Goal: Task Accomplishment & Management: Complete application form

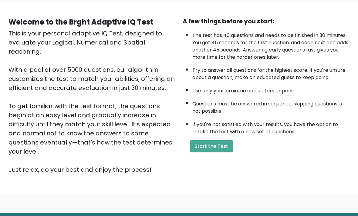
scroll to position [60, 0]
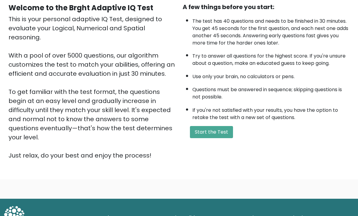
click at [212, 138] on button "Start the Test" at bounding box center [211, 132] width 43 height 12
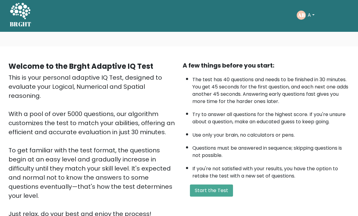
scroll to position [4, 0]
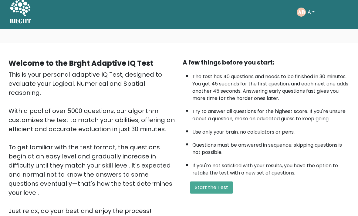
click at [225, 194] on button "Start the Test" at bounding box center [211, 188] width 43 height 12
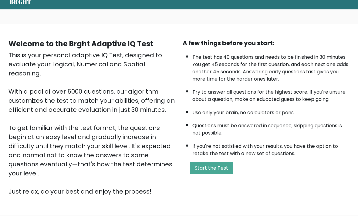
scroll to position [0, 0]
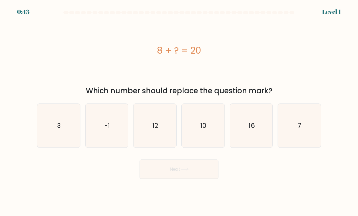
scroll to position [14, 0]
click at [150, 121] on icon "12" at bounding box center [154, 126] width 43 height 43
click at [179, 111] on input "c. 12" at bounding box center [179, 109] width 0 height 3
radio input "true"
click at [174, 163] on button "Next" at bounding box center [178, 169] width 79 height 19
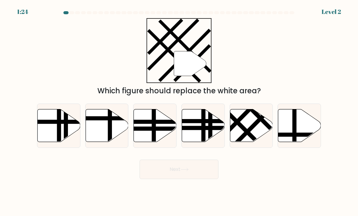
scroll to position [0, 0]
click at [258, 125] on line at bounding box center [254, 125] width 47 height 47
click at [179, 111] on input "e." at bounding box center [179, 109] width 0 height 3
radio input "true"
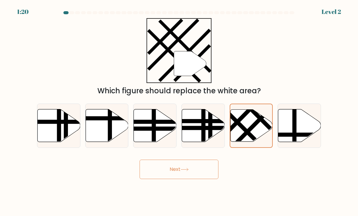
click at [191, 174] on button "Next" at bounding box center [178, 169] width 79 height 19
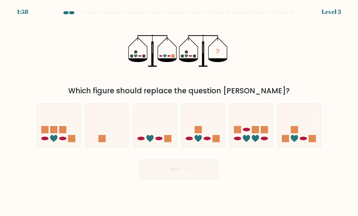
click at [154, 139] on icon at bounding box center [154, 125] width 43 height 35
click at [179, 111] on input "c." at bounding box center [179, 109] width 0 height 3
radio input "true"
click at [172, 173] on button "Next" at bounding box center [178, 169] width 79 height 19
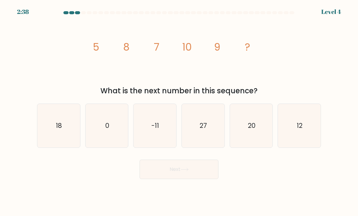
click at [298, 138] on icon "12" at bounding box center [299, 126] width 43 height 43
click at [179, 111] on input "f. 12" at bounding box center [179, 109] width 0 height 3
radio input "true"
click at [199, 173] on button "Next" at bounding box center [178, 169] width 79 height 19
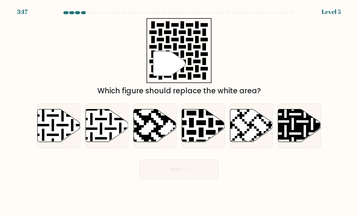
click at [190, 142] on icon at bounding box center [203, 125] width 43 height 33
click at [179, 111] on input "d." at bounding box center [179, 109] width 0 height 3
radio input "true"
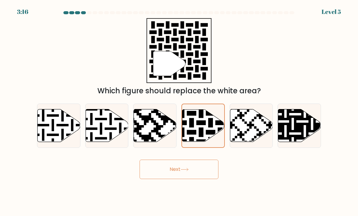
click at [177, 179] on button "Next" at bounding box center [178, 169] width 79 height 19
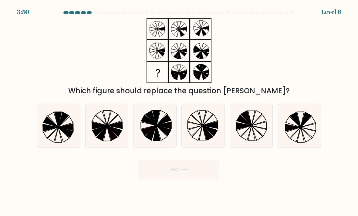
click at [208, 139] on icon at bounding box center [208, 133] width 11 height 15
click at [179, 111] on input "d." at bounding box center [179, 109] width 0 height 3
radio input "true"
click at [183, 179] on button "Next" at bounding box center [178, 169] width 79 height 19
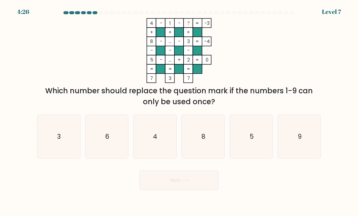
click at [109, 149] on icon "6" at bounding box center [106, 137] width 43 height 43
click at [179, 111] on input "b. 6" at bounding box center [179, 109] width 0 height 3
radio input "true"
click at [166, 188] on button "Next" at bounding box center [178, 180] width 79 height 19
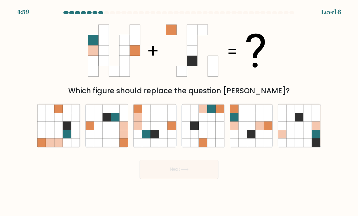
click at [239, 130] on icon at bounding box center [242, 126] width 8 height 8
click at [179, 111] on input "e." at bounding box center [179, 109] width 0 height 3
radio input "true"
click at [191, 174] on button "Next" at bounding box center [178, 169] width 79 height 19
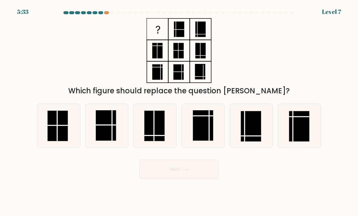
click at [104, 18] on form at bounding box center [179, 95] width 358 height 168
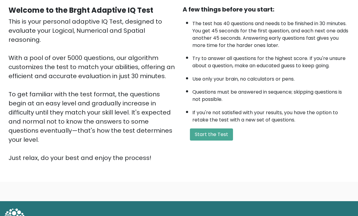
scroll to position [60, 0]
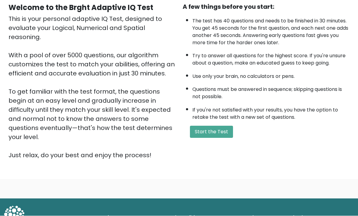
click at [219, 138] on button "Start the Test" at bounding box center [211, 132] width 43 height 12
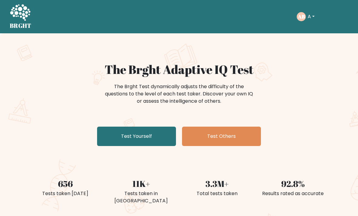
click at [160, 132] on link "Test Yourself" at bounding box center [136, 136] width 79 height 19
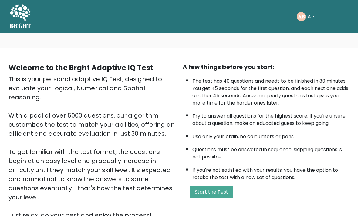
scroll to position [15, 0]
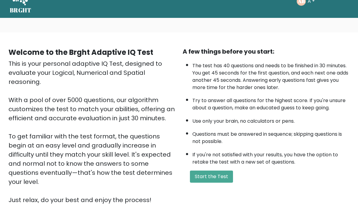
click at [219, 183] on button "Start the Test" at bounding box center [211, 177] width 43 height 12
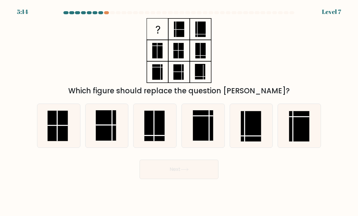
click at [199, 126] on rect at bounding box center [203, 125] width 20 height 31
click at [179, 111] on input "d." at bounding box center [179, 109] width 0 height 3
radio input "true"
click at [210, 133] on rect at bounding box center [203, 126] width 20 height 30
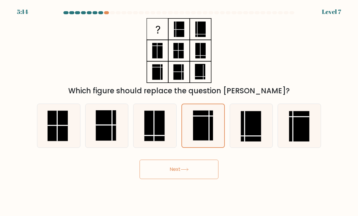
click at [179, 111] on input "d." at bounding box center [179, 109] width 0 height 3
click at [209, 133] on rect at bounding box center [203, 126] width 20 height 30
click at [179, 111] on input "d." at bounding box center [179, 109] width 0 height 3
click at [164, 162] on button "Next" at bounding box center [178, 169] width 79 height 19
click at [212, 127] on rect at bounding box center [203, 126] width 20 height 30
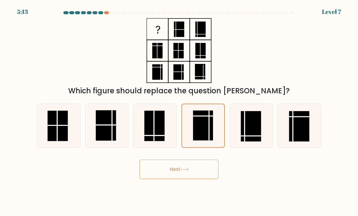
click at [179, 111] on input "d." at bounding box center [179, 109] width 0 height 3
click at [164, 167] on button "Next" at bounding box center [178, 169] width 79 height 19
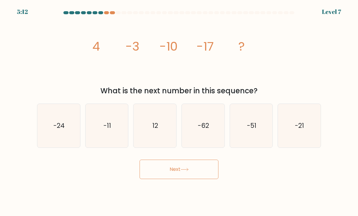
click at [163, 175] on button "Next" at bounding box center [178, 169] width 79 height 19
click at [157, 168] on button "Next" at bounding box center [178, 169] width 79 height 19
click at [213, 130] on icon "-62" at bounding box center [203, 126] width 43 height 43
click at [179, 111] on input "d. -62" at bounding box center [179, 109] width 0 height 3
radio input "true"
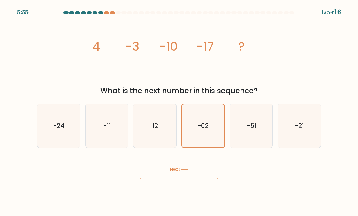
click at [208, 131] on icon "-62" at bounding box center [203, 126] width 42 height 42
click at [179, 111] on input "d. -62" at bounding box center [179, 109] width 0 height 3
click at [156, 170] on button "Next" at bounding box center [178, 169] width 79 height 19
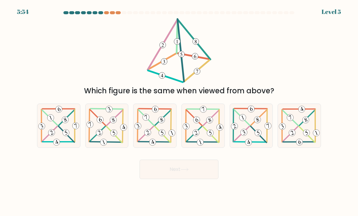
click at [203, 125] on icon at bounding box center [203, 126] width 43 height 42
click at [179, 111] on input "d." at bounding box center [179, 109] width 0 height 3
radio input "true"
click at [164, 172] on button "Next" at bounding box center [178, 169] width 79 height 19
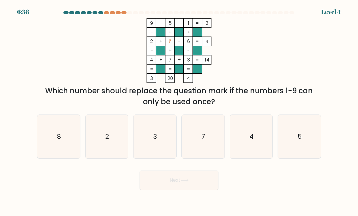
click at [160, 167] on div "Next" at bounding box center [178, 178] width 291 height 24
click at [215, 127] on icon "7" at bounding box center [203, 137] width 43 height 43
click at [179, 111] on input "d. 7" at bounding box center [179, 109] width 0 height 3
radio input "true"
click at [166, 178] on button "Next" at bounding box center [178, 180] width 79 height 19
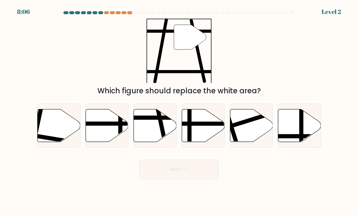
click at [160, 179] on button "Next" at bounding box center [178, 169] width 79 height 19
click at [160, 172] on button "Next" at bounding box center [178, 169] width 79 height 19
click at [213, 137] on icon at bounding box center [203, 125] width 43 height 33
click at [179, 111] on input "d." at bounding box center [179, 109] width 0 height 3
radio input "true"
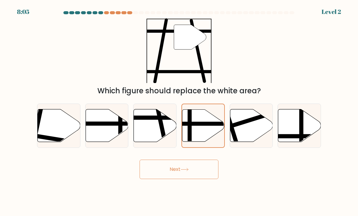
click at [161, 169] on button "Next" at bounding box center [178, 169] width 79 height 19
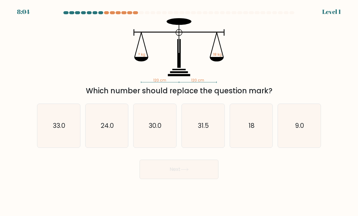
click at [164, 169] on button "Next" at bounding box center [178, 169] width 79 height 19
click at [213, 129] on icon "31.5" at bounding box center [203, 126] width 43 height 43
click at [179, 111] on input "d. 31.5" at bounding box center [179, 109] width 0 height 3
radio input "true"
click at [166, 168] on button "Next" at bounding box center [178, 169] width 79 height 19
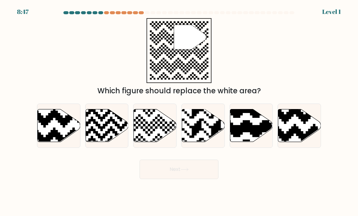
click at [202, 126] on rect at bounding box center [215, 108] width 77 height 77
click at [179, 111] on input "d." at bounding box center [179, 109] width 0 height 3
radio input "true"
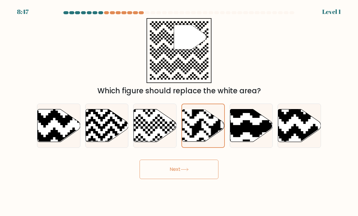
click at [169, 171] on button "Next" at bounding box center [178, 169] width 79 height 19
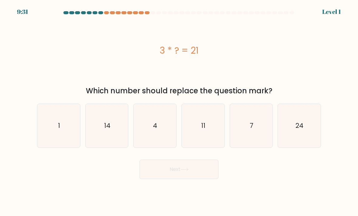
click at [209, 132] on icon "11" at bounding box center [203, 126] width 43 height 43
click at [179, 111] on input "d. 11" at bounding box center [179, 109] width 0 height 3
radio input "true"
click at [168, 168] on button "Next" at bounding box center [178, 169] width 79 height 19
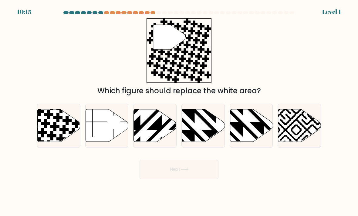
click at [207, 131] on icon at bounding box center [216, 108] width 86 height 86
click at [179, 111] on input "d." at bounding box center [179, 109] width 0 height 3
radio input "true"
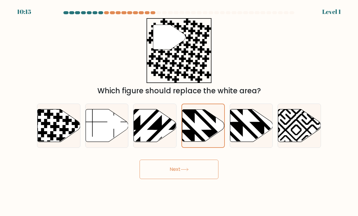
click at [167, 168] on button "Next" at bounding box center [178, 169] width 79 height 19
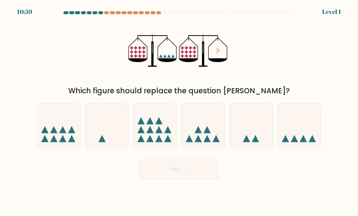
click at [168, 169] on button "Next" at bounding box center [178, 169] width 79 height 19
click at [210, 128] on icon at bounding box center [203, 125] width 43 height 35
click at [179, 111] on input "d." at bounding box center [179, 109] width 0 height 3
radio input "true"
click at [169, 169] on button "Next" at bounding box center [178, 169] width 79 height 19
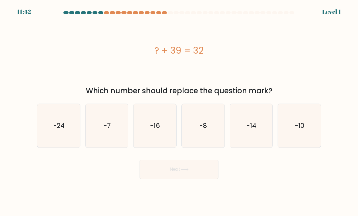
click at [166, 167] on button "Next" at bounding box center [178, 169] width 79 height 19
click at [208, 125] on icon "-8" at bounding box center [203, 126] width 43 height 43
click at [179, 111] on input "d. -8" at bounding box center [179, 109] width 0 height 3
radio input "true"
click at [169, 168] on button "Next" at bounding box center [178, 169] width 79 height 19
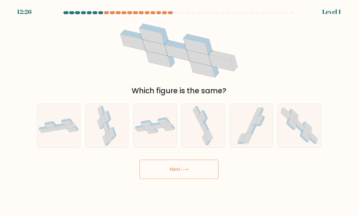
click at [203, 126] on icon at bounding box center [204, 128] width 6 height 12
click at [179, 111] on input "d." at bounding box center [179, 109] width 0 height 3
radio input "true"
click at [166, 166] on button "Next" at bounding box center [178, 169] width 79 height 19
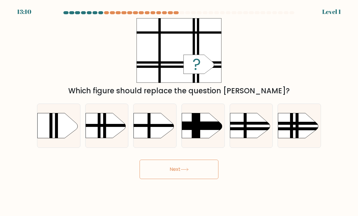
click at [209, 124] on rect at bounding box center [174, 126] width 111 height 8
click at [179, 111] on input "d." at bounding box center [179, 109] width 0 height 3
radio input "true"
click at [169, 168] on button "Next" at bounding box center [178, 169] width 79 height 19
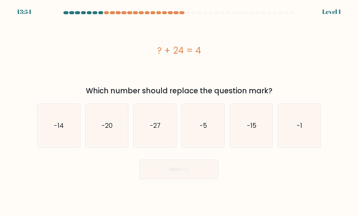
click at [209, 128] on icon "-5" at bounding box center [203, 126] width 43 height 43
click at [179, 111] on input "d. -5" at bounding box center [179, 109] width 0 height 3
radio input "true"
click at [164, 165] on button "Next" at bounding box center [178, 169] width 79 height 19
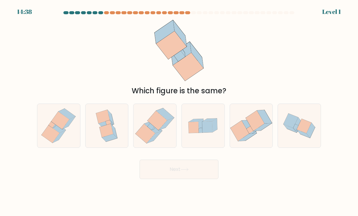
click at [167, 167] on button "Next" at bounding box center [178, 169] width 79 height 19
click at [205, 123] on icon at bounding box center [207, 126] width 10 height 11
click at [179, 111] on input "d." at bounding box center [179, 109] width 0 height 3
radio input "true"
click at [167, 168] on button "Next" at bounding box center [178, 169] width 79 height 19
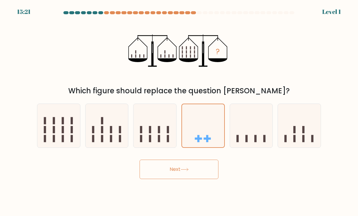
click at [168, 168] on button "Next" at bounding box center [178, 169] width 79 height 19
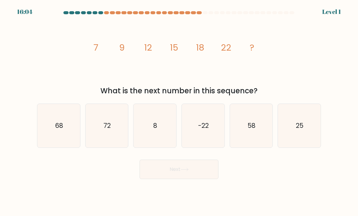
click at [168, 172] on button "Next" at bounding box center [178, 169] width 79 height 19
click at [211, 125] on icon "-22" at bounding box center [203, 126] width 43 height 43
click at [179, 111] on input "d. -22" at bounding box center [179, 109] width 0 height 3
radio input "true"
click at [169, 168] on button "Next" at bounding box center [178, 169] width 79 height 19
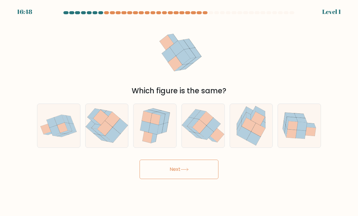
click at [166, 169] on button "Next" at bounding box center [178, 169] width 79 height 19
click at [3, 195] on body "16:48 Level 1" at bounding box center [179, 108] width 358 height 216
click at [169, 171] on button "Next" at bounding box center [178, 169] width 79 height 19
click at [212, 139] on icon at bounding box center [211, 138] width 12 height 7
click at [179, 111] on input "d." at bounding box center [179, 109] width 0 height 3
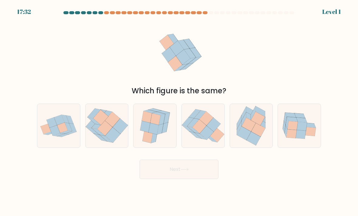
radio input "true"
click at [171, 175] on button "Next" at bounding box center [178, 169] width 79 height 19
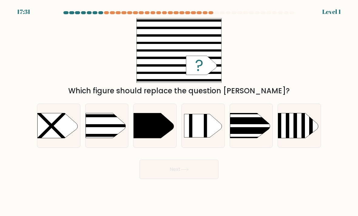
click at [209, 131] on icon at bounding box center [203, 126] width 38 height 24
click at [179, 111] on input "d." at bounding box center [179, 109] width 0 height 3
radio input "true"
click at [171, 175] on button "Next" at bounding box center [178, 169] width 79 height 19
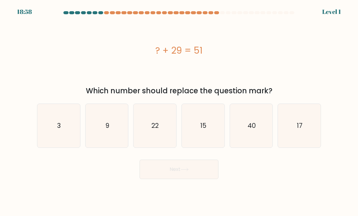
click at [214, 139] on icon "15" at bounding box center [203, 126] width 43 height 43
click at [179, 111] on input "d. 15" at bounding box center [179, 109] width 0 height 3
radio input "true"
click at [168, 175] on button "Next" at bounding box center [178, 169] width 79 height 19
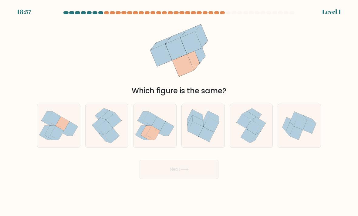
click at [216, 126] on icon at bounding box center [210, 124] width 15 height 15
click at [179, 111] on input "d." at bounding box center [179, 109] width 0 height 3
radio input "true"
click at [167, 169] on button "Next" at bounding box center [178, 169] width 79 height 19
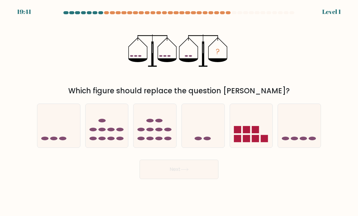
click at [215, 132] on icon at bounding box center [203, 125] width 43 height 35
click at [179, 111] on input "d." at bounding box center [179, 109] width 0 height 3
radio input "true"
click at [169, 167] on button "Next" at bounding box center [178, 169] width 79 height 19
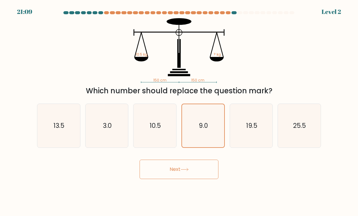
click at [168, 171] on button "Next" at bounding box center [178, 169] width 79 height 19
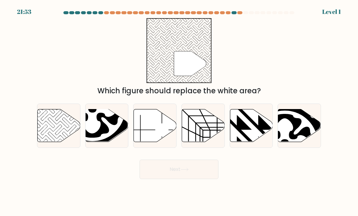
click at [166, 171] on button "Next" at bounding box center [178, 169] width 79 height 19
click at [212, 133] on icon at bounding box center [203, 125] width 43 height 33
click at [179, 111] on input "d." at bounding box center [179, 109] width 0 height 3
radio input "true"
click at [166, 169] on button "Next" at bounding box center [178, 169] width 79 height 19
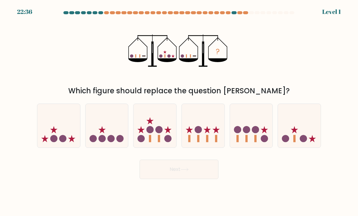
click at [203, 125] on icon at bounding box center [203, 125] width 43 height 35
click at [179, 111] on input "d." at bounding box center [179, 109] width 0 height 3
radio input "true"
click at [167, 172] on button "Next" at bounding box center [178, 169] width 79 height 19
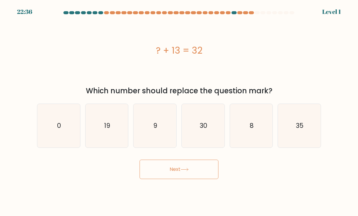
click at [168, 170] on button "Next" at bounding box center [178, 169] width 79 height 19
click at [170, 169] on button "Next" at bounding box center [178, 169] width 79 height 19
click at [207, 130] on text "30" at bounding box center [203, 125] width 8 height 9
click at [179, 111] on input "d. 30" at bounding box center [179, 109] width 0 height 3
radio input "true"
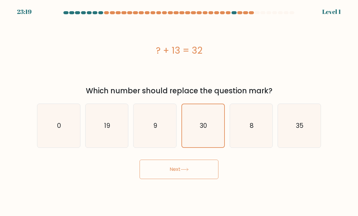
click at [172, 171] on button "Next" at bounding box center [178, 169] width 79 height 19
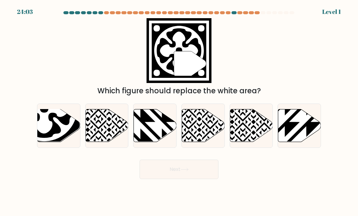
click at [204, 138] on icon at bounding box center [189, 108] width 86 height 86
click at [179, 111] on input "d." at bounding box center [179, 109] width 0 height 3
radio input "true"
click at [169, 169] on button "Next" at bounding box center [178, 169] width 79 height 19
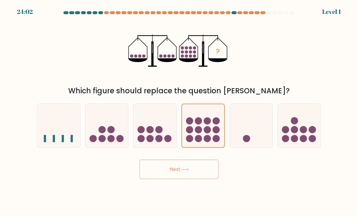
click at [170, 169] on button "Next" at bounding box center [178, 169] width 79 height 19
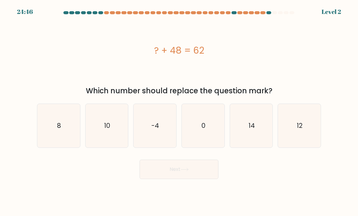
click at [164, 169] on button "Next" at bounding box center [178, 169] width 79 height 19
click at [166, 170] on button "Next" at bounding box center [178, 169] width 79 height 19
click at [163, 168] on button "Next" at bounding box center [178, 169] width 79 height 19
click at [163, 167] on button "Next" at bounding box center [178, 169] width 79 height 19
click at [211, 139] on icon "0" at bounding box center [203, 126] width 43 height 43
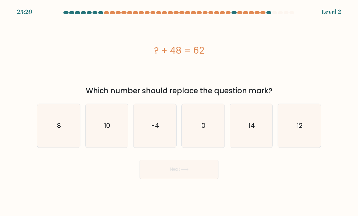
click at [179, 111] on input "d. 0" at bounding box center [179, 109] width 0 height 3
radio input "true"
click at [167, 169] on button "Next" at bounding box center [178, 169] width 79 height 19
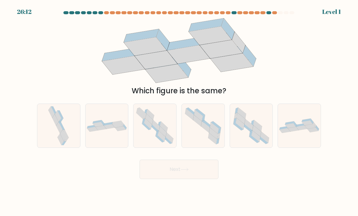
click at [211, 126] on icon at bounding box center [214, 128] width 9 height 12
click at [179, 111] on input "d." at bounding box center [179, 109] width 0 height 3
radio input "true"
click at [169, 171] on button "Next" at bounding box center [178, 169] width 79 height 19
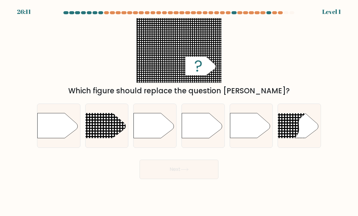
click at [168, 170] on button "Next" at bounding box center [178, 169] width 79 height 19
click at [203, 129] on icon at bounding box center [202, 125] width 40 height 25
click at [179, 111] on input "d." at bounding box center [179, 109] width 0 height 3
radio input "true"
click at [165, 168] on button "Next" at bounding box center [178, 169] width 79 height 19
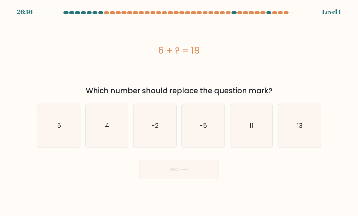
click at [198, 130] on icon "-5" at bounding box center [203, 126] width 43 height 43
click at [179, 111] on input "d. -5" at bounding box center [179, 109] width 0 height 3
radio input "true"
click at [169, 171] on button "Next" at bounding box center [178, 169] width 79 height 19
click at [205, 129] on text "-5" at bounding box center [203, 125] width 7 height 9
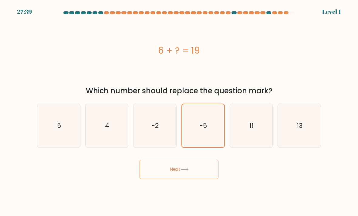
click at [179, 111] on input "d. -5" at bounding box center [179, 109] width 0 height 3
click at [205, 125] on text "-5" at bounding box center [203, 125] width 7 height 9
click at [179, 111] on input "d. -5" at bounding box center [179, 109] width 0 height 3
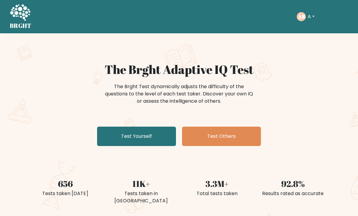
click at [164, 132] on link "Test Yourself" at bounding box center [136, 136] width 79 height 19
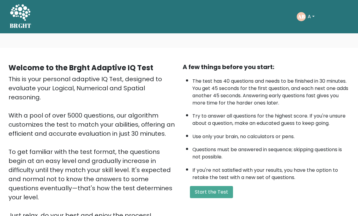
click at [220, 198] on button "Start the Test" at bounding box center [211, 192] width 43 height 12
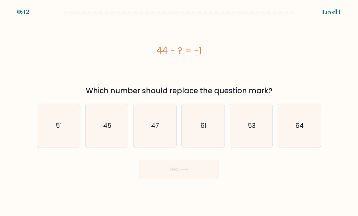
click at [105, 145] on icon "45" at bounding box center [106, 126] width 43 height 43
click at [179, 111] on input "b. 45" at bounding box center [179, 109] width 0 height 3
radio input "true"
click at [195, 173] on button "Next" at bounding box center [178, 169] width 79 height 19
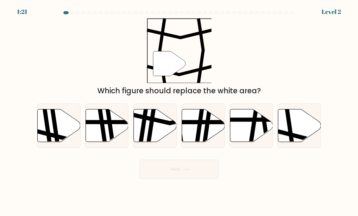
click at [301, 130] on icon at bounding box center [299, 125] width 43 height 33
click at [179, 111] on input "f." at bounding box center [179, 109] width 0 height 3
radio input "true"
click at [168, 179] on button "Next" at bounding box center [178, 169] width 79 height 19
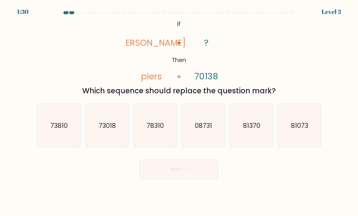
click at [106, 130] on text "73018" at bounding box center [107, 125] width 17 height 9
click at [179, 111] on input "b. 73018" at bounding box center [179, 109] width 0 height 3
radio input "true"
click at [160, 175] on button "Next" at bounding box center [178, 169] width 79 height 19
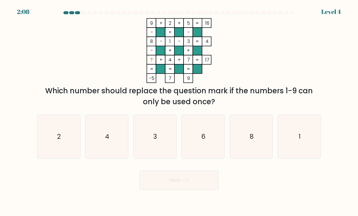
click at [196, 152] on icon "6" at bounding box center [203, 137] width 43 height 43
click at [179, 111] on input "d. 6" at bounding box center [179, 109] width 0 height 3
radio input "true"
click at [188, 183] on button "Next" at bounding box center [178, 180] width 79 height 19
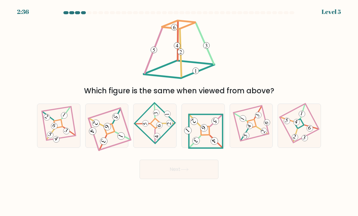
click at [205, 142] on icon at bounding box center [203, 125] width 41 height 35
click at [179, 111] on input "d." at bounding box center [179, 109] width 0 height 3
radio input "true"
click at [195, 173] on button "Next" at bounding box center [178, 169] width 79 height 19
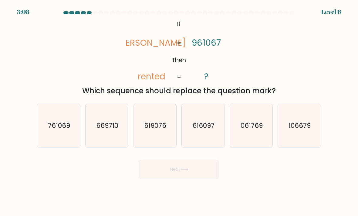
click at [69, 137] on icon "761069" at bounding box center [58, 126] width 43 height 43
click at [179, 111] on input "a. 761069" at bounding box center [179, 109] width 0 height 3
radio input "true"
click at [185, 173] on button "Next" at bounding box center [178, 169] width 79 height 19
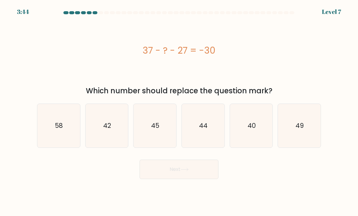
click at [246, 137] on icon "40" at bounding box center [251, 126] width 43 height 43
click at [179, 111] on input "e. 40" at bounding box center [179, 109] width 0 height 3
radio input "true"
click at [203, 179] on button "Next" at bounding box center [178, 169] width 79 height 19
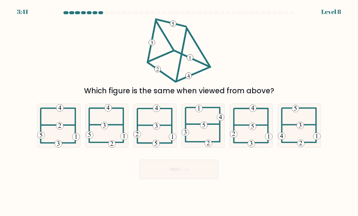
click at [200, 143] on icon at bounding box center [203, 126] width 43 height 43
click at [179, 111] on input "d." at bounding box center [179, 109] width 0 height 3
radio input "true"
click at [197, 178] on button "Next" at bounding box center [178, 169] width 79 height 19
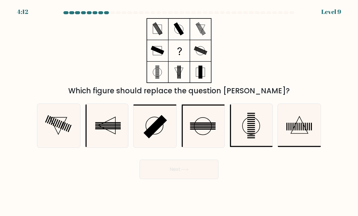
click at [68, 132] on rect at bounding box center [68, 128] width 4 height 8
click at [179, 111] on input "a." at bounding box center [179, 109] width 0 height 3
radio input "true"
click at [193, 178] on button "Next" at bounding box center [178, 169] width 79 height 19
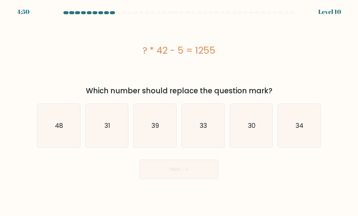
click at [252, 130] on text "30" at bounding box center [252, 125] width 8 height 9
click at [179, 111] on input "e. 30" at bounding box center [179, 109] width 0 height 3
radio input "true"
click at [200, 174] on button "Next" at bounding box center [178, 169] width 79 height 19
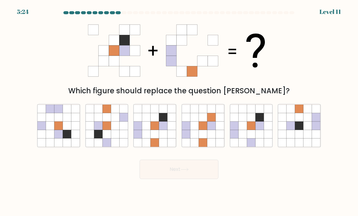
click at [161, 122] on icon at bounding box center [163, 117] width 8 height 8
click at [179, 111] on input "c." at bounding box center [179, 109] width 0 height 3
radio input "true"
click at [192, 173] on button "Next" at bounding box center [178, 169] width 79 height 19
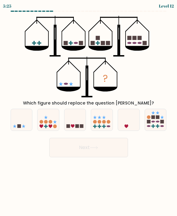
click at [22, 123] on icon at bounding box center [22, 120] width 22 height 18
click at [89, 111] on input "a." at bounding box center [89, 109] width 0 height 3
radio input "true"
click at [77, 155] on button "Next" at bounding box center [88, 147] width 79 height 19
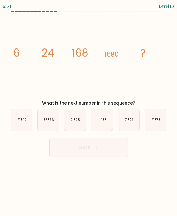
click at [20, 125] on icon "21840" at bounding box center [22, 120] width 22 height 22
click at [89, 111] on input "a. 21840" at bounding box center [89, 109] width 0 height 3
radio input "true"
click at [87, 149] on button "Next" at bounding box center [88, 147] width 79 height 19
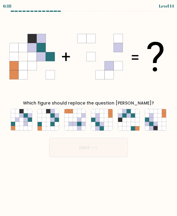
click at [159, 116] on icon at bounding box center [160, 115] width 4 height 4
click at [89, 111] on input "f." at bounding box center [89, 109] width 0 height 3
radio input "true"
click at [113, 150] on button "Next" at bounding box center [88, 147] width 79 height 19
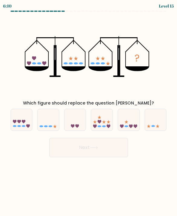
click at [123, 122] on icon at bounding box center [129, 120] width 22 height 18
click at [89, 111] on input "e." at bounding box center [89, 109] width 0 height 3
radio input "true"
click at [110, 150] on button "Next" at bounding box center [88, 147] width 79 height 19
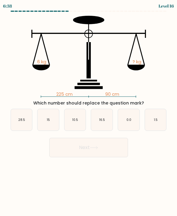
click at [48, 127] on icon "15" at bounding box center [49, 120] width 22 height 22
click at [89, 111] on input "b. 15" at bounding box center [89, 109] width 0 height 3
radio input "true"
click at [80, 155] on button "Next" at bounding box center [88, 147] width 79 height 19
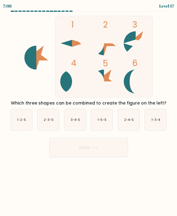
click at [139, 115] on icon "2-4-5" at bounding box center [129, 120] width 22 height 22
click at [89, 111] on input "e. 2-4-5" at bounding box center [89, 109] width 0 height 3
radio input "true"
click at [109, 146] on button "Next" at bounding box center [88, 147] width 79 height 19
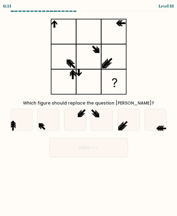
click at [102, 118] on icon at bounding box center [102, 120] width 22 height 22
click at [89, 111] on input "d." at bounding box center [89, 109] width 0 height 3
radio input "true"
click at [92, 148] on icon at bounding box center [93, 147] width 7 height 3
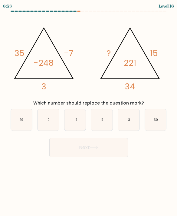
click at [100, 119] on icon "17" at bounding box center [102, 120] width 22 height 22
click at [89, 111] on input "d. 17" at bounding box center [89, 109] width 0 height 3
radio input "true"
click at [103, 151] on button "Next" at bounding box center [88, 147] width 79 height 19
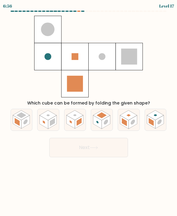
click at [73, 127] on rect at bounding box center [71, 122] width 8 height 13
click at [89, 111] on input "c." at bounding box center [89, 109] width 0 height 3
radio input "true"
click at [86, 142] on button "Next" at bounding box center [88, 147] width 79 height 19
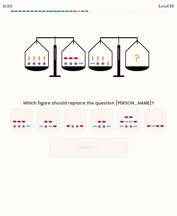
click at [70, 156] on button "Next" at bounding box center [88, 147] width 79 height 19
click at [43, 124] on icon at bounding box center [49, 120] width 22 height 18
click at [89, 111] on input "b." at bounding box center [89, 109] width 0 height 3
radio input "true"
click at [80, 142] on button "Next" at bounding box center [88, 147] width 79 height 19
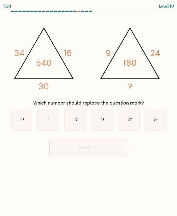
click at [78, 124] on icon "-12" at bounding box center [76, 120] width 22 height 22
click at [89, 111] on input "c. -12" at bounding box center [89, 109] width 0 height 3
radio input "true"
click at [81, 152] on button "Next" at bounding box center [88, 147] width 79 height 19
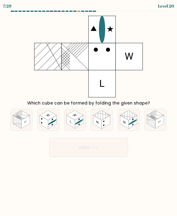
click at [147, 116] on rect at bounding box center [151, 122] width 8 height 13
click at [89, 111] on input "f." at bounding box center [89, 109] width 0 height 3
radio input "true"
click at [101, 142] on button "Next" at bounding box center [88, 147] width 79 height 19
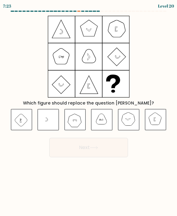
click at [157, 121] on icon at bounding box center [156, 119] width 22 height 21
click at [89, 111] on input "f." at bounding box center [89, 109] width 0 height 3
radio input "true"
click at [102, 146] on button "Next" at bounding box center [88, 147] width 79 height 19
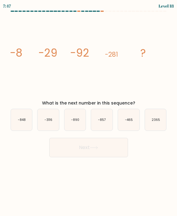
click at [21, 112] on icon "-848" at bounding box center [22, 120] width 22 height 22
click at [89, 111] on input "a. -848" at bounding box center [89, 109] width 0 height 3
radio input "true"
click at [95, 151] on button "Next" at bounding box center [88, 147] width 79 height 19
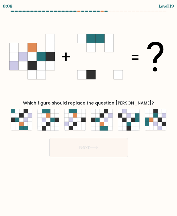
click at [52, 127] on icon at bounding box center [53, 128] width 4 height 4
click at [89, 111] on input "b." at bounding box center [89, 109] width 0 height 3
radio input "true"
click at [76, 149] on button "Next" at bounding box center [88, 147] width 79 height 19
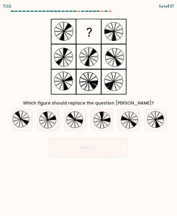
click at [103, 119] on icon at bounding box center [106, 116] width 8 height 5
click at [89, 111] on input "d." at bounding box center [89, 109] width 0 height 3
radio input "true"
click at [157, 126] on icon at bounding box center [158, 124] width 4 height 8
click at [89, 111] on input "f." at bounding box center [89, 109] width 0 height 3
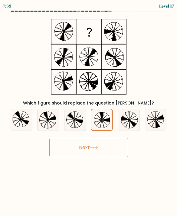
radio input "true"
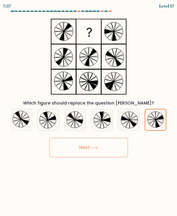
click at [108, 148] on button "Next" at bounding box center [88, 147] width 79 height 19
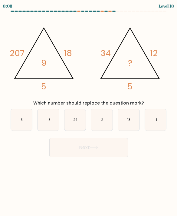
click at [101, 122] on icon "2" at bounding box center [102, 120] width 22 height 22
click at [89, 111] on input "d. 2" at bounding box center [89, 109] width 0 height 3
radio input "true"
click at [98, 144] on button "Next" at bounding box center [88, 147] width 79 height 19
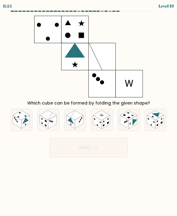
click at [99, 126] on rect at bounding box center [97, 122] width 8 height 13
click at [89, 111] on input "d." at bounding box center [89, 109] width 0 height 3
radio input "true"
click at [101, 152] on button "Next" at bounding box center [88, 147] width 79 height 19
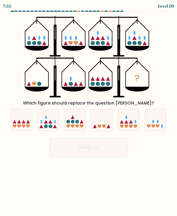
click at [157, 125] on icon at bounding box center [158, 127] width 4 height 4
click at [89, 111] on input "f." at bounding box center [89, 109] width 0 height 3
radio input "true"
click at [101, 145] on button "Next" at bounding box center [88, 147] width 79 height 19
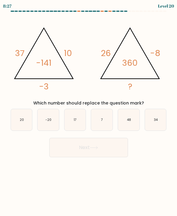
click at [19, 120] on icon "20" at bounding box center [22, 120] width 22 height 22
click at [89, 111] on input "a. 20" at bounding box center [89, 109] width 0 height 3
radio input "true"
click at [60, 155] on button "Next" at bounding box center [88, 147] width 79 height 19
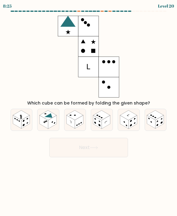
click at [53, 118] on rect at bounding box center [52, 122] width 8 height 13
click at [89, 111] on input "b." at bounding box center [89, 109] width 0 height 3
radio input "true"
click at [72, 147] on button "Next" at bounding box center [88, 147] width 79 height 19
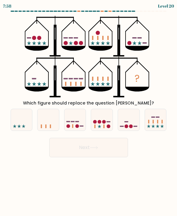
click at [20, 90] on div "? Which figure should replace the question mark?" at bounding box center [89, 61] width 164 height 91
click at [114, 152] on button "Next" at bounding box center [88, 147] width 79 height 19
click at [128, 116] on icon at bounding box center [129, 120] width 22 height 18
click at [89, 111] on input "e." at bounding box center [89, 109] width 0 height 3
radio input "true"
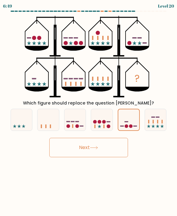
click at [112, 149] on button "Next" at bounding box center [88, 147] width 79 height 19
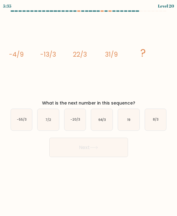
scroll to position [7, 0]
click at [128, 118] on text "19" at bounding box center [129, 120] width 3 height 5
click at [89, 111] on input "e. 19" at bounding box center [89, 109] width 0 height 3
radio input "true"
click at [100, 143] on button "Next" at bounding box center [88, 147] width 79 height 19
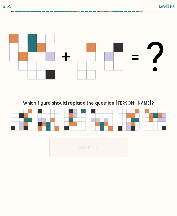
scroll to position [0, 0]
click at [134, 120] on icon at bounding box center [133, 120] width 4 height 4
click at [89, 111] on input "e." at bounding box center [89, 109] width 0 height 3
radio input "true"
click at [106, 150] on button "Next" at bounding box center [88, 147] width 79 height 19
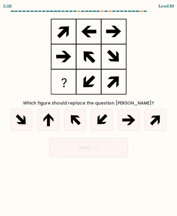
click at [52, 119] on icon at bounding box center [51, 117] width 5 height 8
click at [89, 111] on input "b." at bounding box center [89, 109] width 0 height 3
radio input "true"
click at [73, 146] on button "Next" at bounding box center [88, 147] width 79 height 19
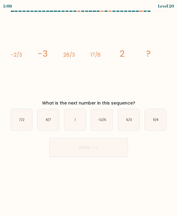
click at [133, 116] on icon "5/3" at bounding box center [129, 120] width 22 height 22
click at [89, 111] on input "e. 5/3" at bounding box center [89, 109] width 0 height 3
radio input "true"
click at [112, 145] on button "Next" at bounding box center [88, 147] width 79 height 19
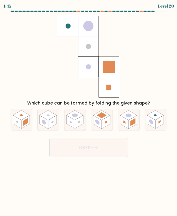
click at [165, 123] on icon at bounding box center [156, 120] width 22 height 22
click at [89, 111] on input "f." at bounding box center [89, 109] width 0 height 3
radio input "true"
click at [101, 147] on button "Next" at bounding box center [88, 147] width 79 height 19
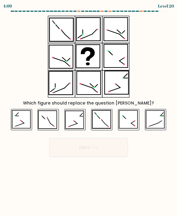
click at [155, 123] on icon at bounding box center [155, 120] width 18 height 18
click at [89, 111] on input "f." at bounding box center [89, 109] width 0 height 3
radio input "true"
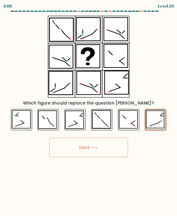
click at [109, 146] on button "Next" at bounding box center [88, 147] width 79 height 19
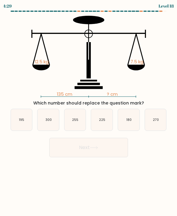
click at [102, 114] on icon "225" at bounding box center [102, 120] width 22 height 22
click at [89, 111] on input "d. 225" at bounding box center [89, 109] width 0 height 3
radio input "true"
click at [96, 146] on button "Next" at bounding box center [88, 147] width 79 height 19
click at [107, 145] on button "Next" at bounding box center [88, 147] width 79 height 19
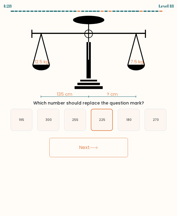
click at [116, 146] on button "Next" at bounding box center [88, 147] width 79 height 19
click at [102, 175] on body "4:27 Level 18" at bounding box center [88, 108] width 177 height 216
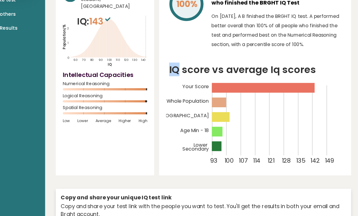
scroll to position [53, 0]
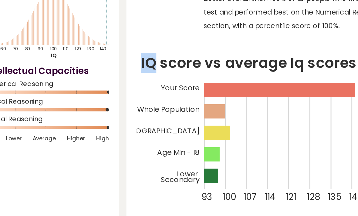
click at [173, 29] on div "100% A B performed better than 100% of all people who finished the BRGHT IQ Tes…" at bounding box center [260, 73] width 175 height 178
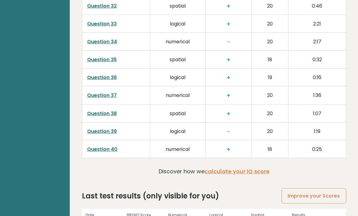
scroll to position [1547, 0]
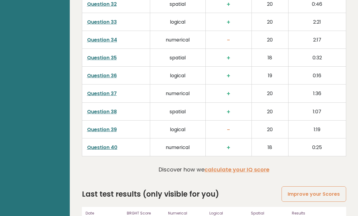
click at [177, 172] on link "calculate your IQ score" at bounding box center [236, 170] width 65 height 8
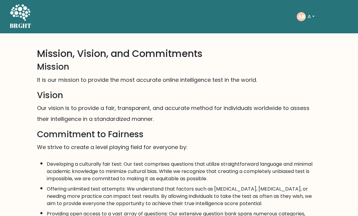
click at [85, 65] on h3 "Mission" at bounding box center [179, 67] width 284 height 10
click at [320, 2] on nav "BRGHT BRGHT Take the test AB A Dashboard Profile Settings Logout Dashboard Prof…" at bounding box center [179, 16] width 358 height 33
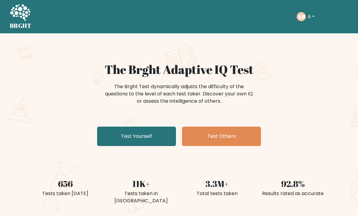
click at [150, 128] on link "Test Yourself" at bounding box center [136, 136] width 79 height 19
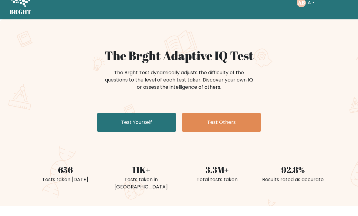
scroll to position [14, 0]
click at [241, 125] on link "Test Others" at bounding box center [221, 122] width 79 height 19
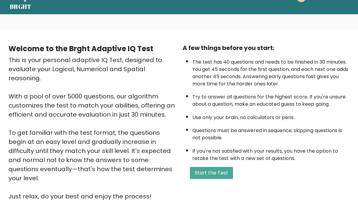
scroll to position [18, 0]
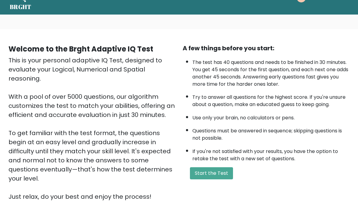
click at [246, 25] on div "Welcome to the Brght Adaptive IQ Test This is your personal adaptive IQ Test, d…" at bounding box center [179, 128] width 358 height 226
click at [209, 180] on button "Start the Test" at bounding box center [211, 174] width 43 height 12
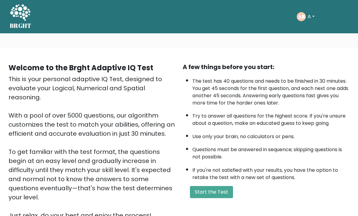
scroll to position [38, 0]
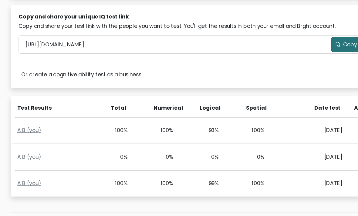
scroll to position [187, 0]
click at [200, 151] on div "A B (you) 0% 0% 0% 0% [DATE] View Profile" at bounding box center [179, 144] width 338 height 24
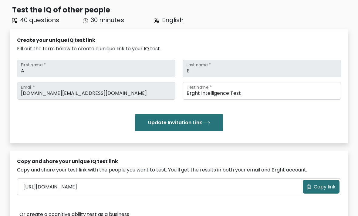
scroll to position [15, 0]
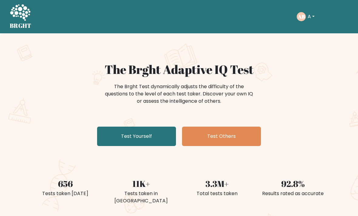
click at [312, 13] on button "A" at bounding box center [311, 17] width 11 height 8
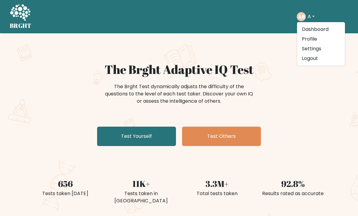
click at [322, 38] on link "Profile" at bounding box center [321, 39] width 48 height 10
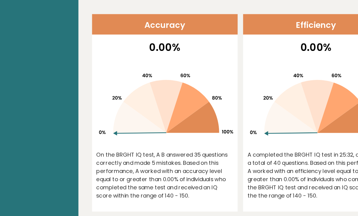
scroll to position [334, 0]
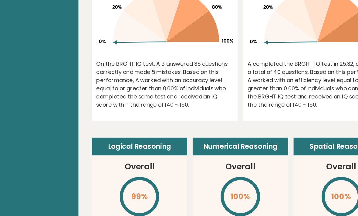
click at [278, 29] on icon at bounding box center [258, 29] width 47 height 28
click at [290, 29] on icon at bounding box center [305, 29] width 47 height 28
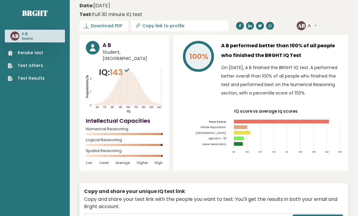
scroll to position [0, 0]
